Goal: Task Accomplishment & Management: Complete application form

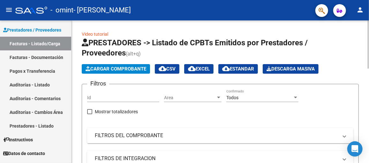
click at [121, 68] on span "Cargar Comprobante" at bounding box center [115, 69] width 61 height 6
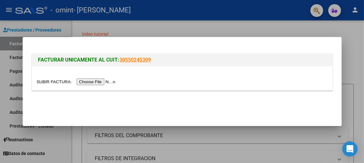
click at [94, 83] on input "file" at bounding box center [77, 81] width 81 height 7
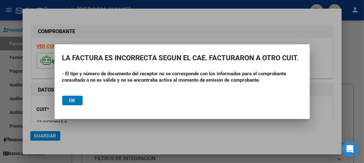
click at [76, 102] on button "Ok" at bounding box center [72, 101] width 20 height 10
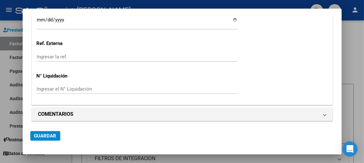
scroll to position [460, 0]
click at [359, 55] on div at bounding box center [182, 81] width 364 height 163
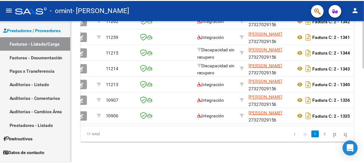
scroll to position [0, 0]
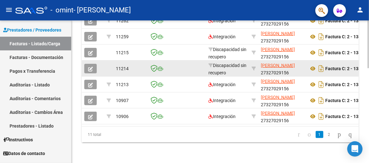
click at [89, 67] on icon "button" at bounding box center [90, 69] width 5 height 5
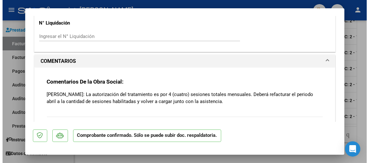
scroll to position [478, 0]
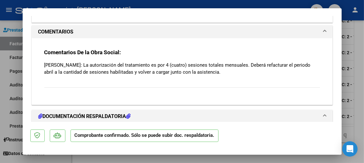
click at [358, 136] on div at bounding box center [182, 81] width 364 height 163
type input "$ 0,00"
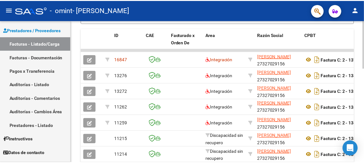
scroll to position [184, 0]
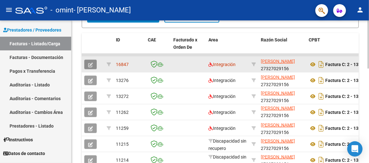
click at [89, 63] on icon "button" at bounding box center [90, 64] width 5 height 5
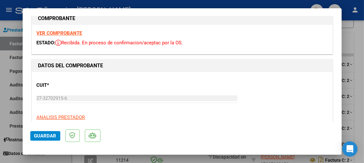
scroll to position [0, 0]
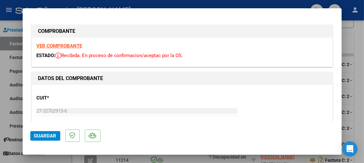
click at [360, 33] on div at bounding box center [182, 81] width 364 height 163
type input "$ 0,00"
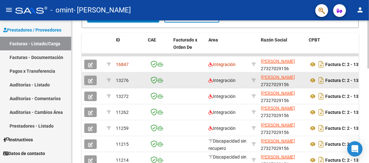
click at [91, 81] on icon "button" at bounding box center [90, 80] width 5 height 5
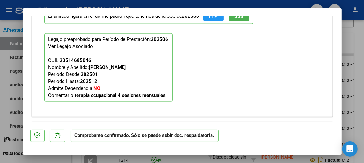
scroll to position [605, 0]
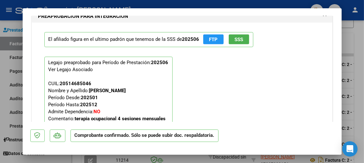
click at [345, 38] on div at bounding box center [182, 81] width 364 height 163
type input "$ 0,00"
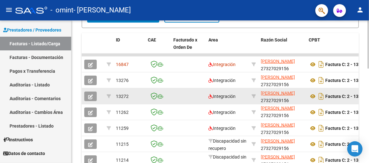
click at [90, 97] on icon "button" at bounding box center [90, 96] width 5 height 5
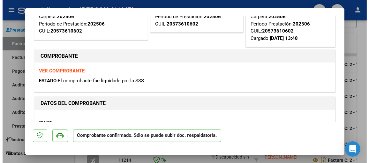
scroll to position [63, 0]
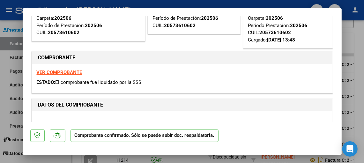
click at [70, 74] on strong "VER COMPROBANTE" at bounding box center [60, 72] width 46 height 6
click at [356, 35] on div at bounding box center [182, 81] width 364 height 163
type input "$ 0,00"
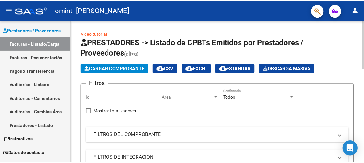
scroll to position [0, 0]
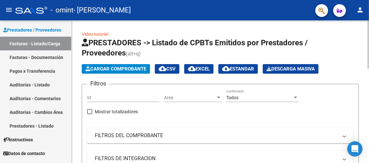
click at [124, 68] on span "Cargar Comprobante" at bounding box center [115, 69] width 61 height 6
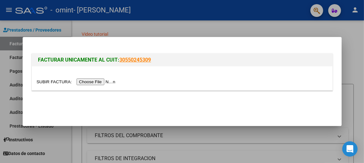
click at [93, 82] on input "file" at bounding box center [77, 81] width 81 height 7
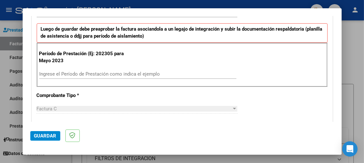
scroll to position [159, 0]
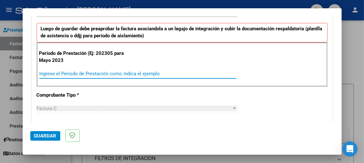
click at [76, 72] on input "Ingrese el Período de Prestación como indica el ejemplo" at bounding box center [137, 74] width 197 height 6
type input "202507"
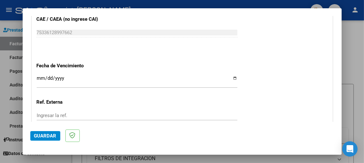
scroll to position [414, 0]
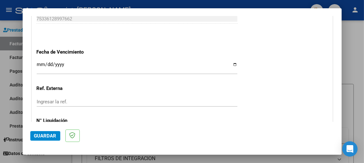
click at [230, 62] on input "Ingresar la fecha" at bounding box center [137, 67] width 201 height 10
type input "[DATE]"
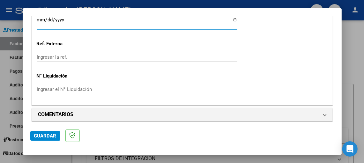
scroll to position [460, 0]
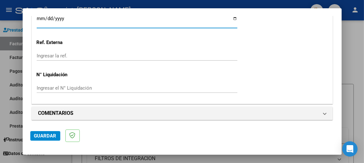
click at [47, 137] on span "Guardar" at bounding box center [45, 136] width 22 height 6
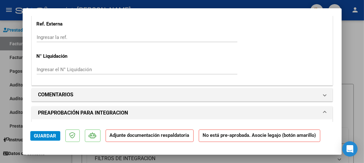
scroll to position [510, 0]
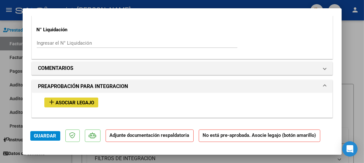
click at [89, 101] on span "Asociar Legajo" at bounding box center [75, 103] width 39 height 6
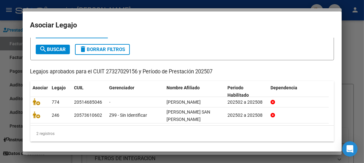
scroll to position [32, 0]
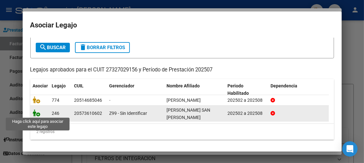
click at [39, 113] on icon at bounding box center [37, 112] width 8 height 7
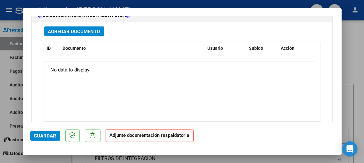
scroll to position [718, 0]
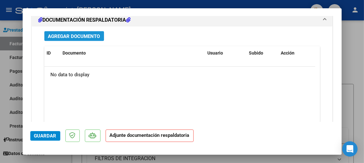
click at [82, 34] on span "Agregar Documento" at bounding box center [74, 36] width 52 height 6
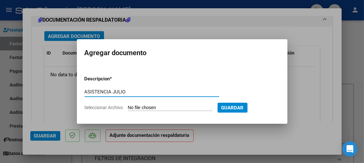
type input "ASISTENCIA JULIO"
click at [142, 106] on input "Seleccionar Archivo" at bounding box center [170, 108] width 84 height 6
type input "C:\fakepath\[PERSON_NAME] san [PERSON_NAME].pdf"
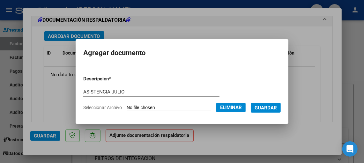
click at [275, 108] on span "Guardar" at bounding box center [265, 108] width 22 height 6
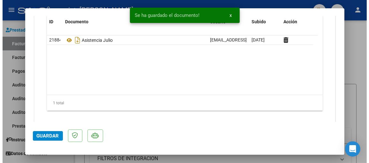
scroll to position [755, 0]
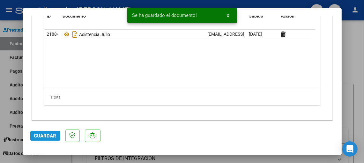
click at [46, 137] on span "Guardar" at bounding box center [45, 136] width 22 height 6
click at [353, 73] on div at bounding box center [182, 81] width 364 height 163
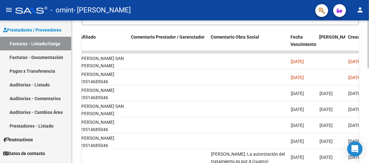
scroll to position [184, 0]
